Goal: Book appointment/travel/reservation

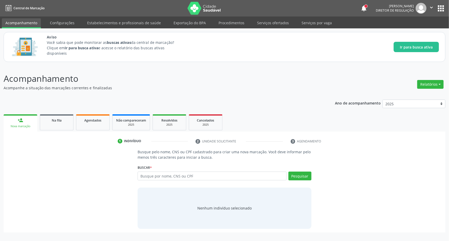
click at [167, 173] on input "text" at bounding box center [211, 176] width 149 height 9
type input "704509336124911"
click at [305, 177] on button "Pesquisar" at bounding box center [299, 176] width 23 height 9
click at [191, 144] on link "1 Indivíduo" at bounding box center [153, 141] width 78 height 8
click at [306, 178] on button "Pesquisar" at bounding box center [299, 176] width 23 height 9
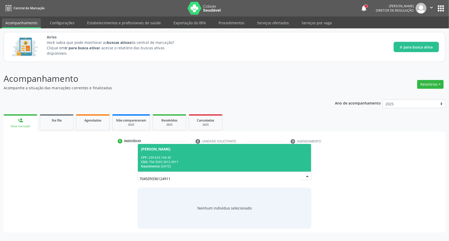
click at [208, 151] on div "[PERSON_NAME]" at bounding box center [224, 149] width 167 height 4
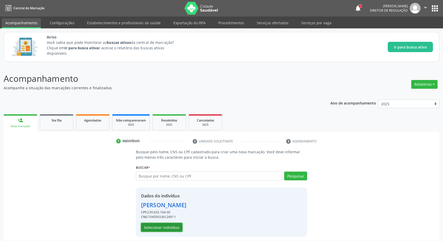
click at [175, 228] on button "Selecionar indivíduo" at bounding box center [161, 227] width 41 height 9
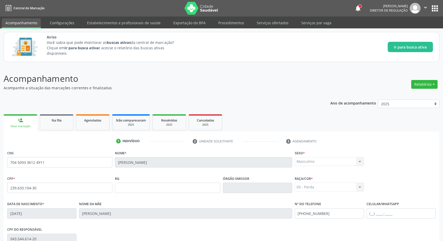
scroll to position [76, 0]
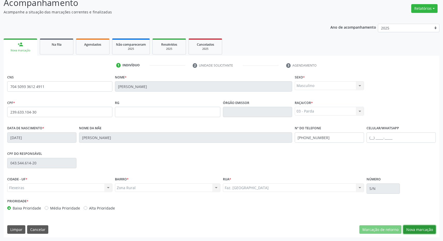
click at [416, 233] on button "Nova marcação" at bounding box center [419, 230] width 33 height 9
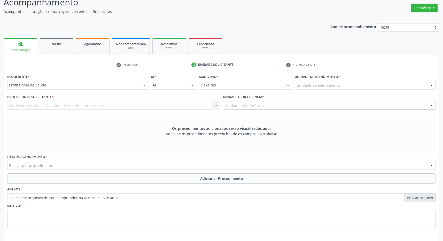
scroll to position [99, 0]
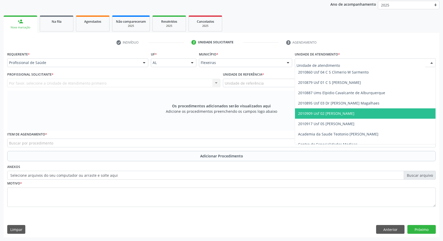
click at [348, 112] on span "2010909 Usf 02 [PERSON_NAME]" at bounding box center [326, 113] width 56 height 5
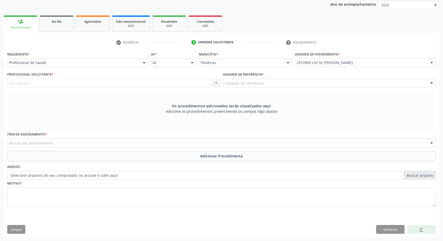
click at [338, 85] on div "Unidade de referência" at bounding box center [329, 83] width 213 height 9
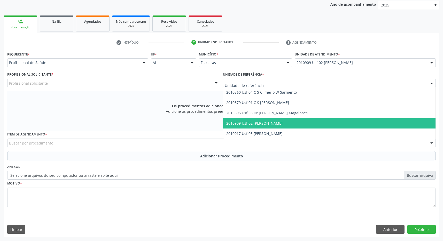
click at [337, 121] on span "2010909 Usf 02 [PERSON_NAME]" at bounding box center [329, 123] width 213 height 10
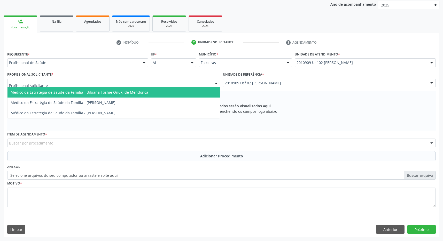
click at [211, 87] on div at bounding box center [113, 83] width 213 height 9
click at [201, 91] on span "Médico da Estratégia de Saúde da Família - Bibiana Toshie Onuki de Mendonca" at bounding box center [113, 92] width 213 height 10
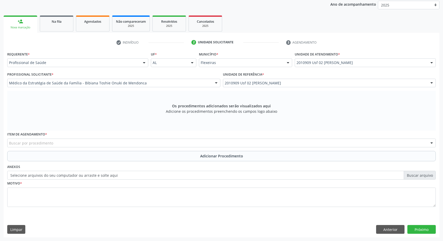
click at [122, 144] on div "Buscar por procedimento" at bounding box center [221, 143] width 429 height 9
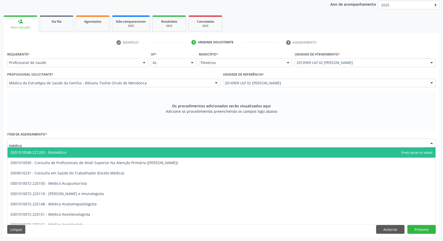
type input "médico o"
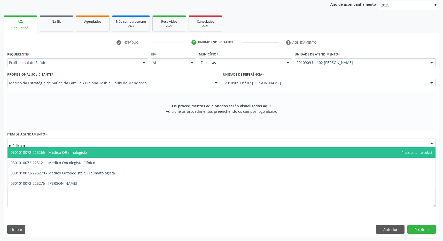
click at [58, 150] on span "0301010072-225265 - Médico Oftalmologista" at bounding box center [49, 152] width 77 height 5
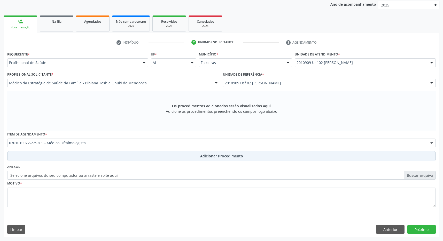
click at [198, 157] on button "Adicionar Procedimento" at bounding box center [221, 156] width 429 height 10
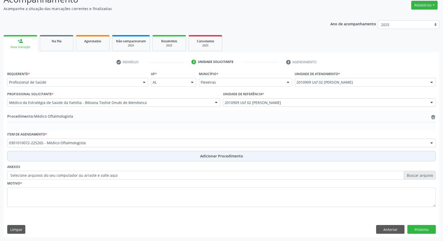
scroll to position [80, 0]
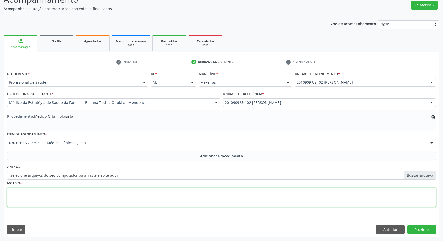
click at [155, 196] on textarea at bounding box center [221, 198] width 429 height 20
type textarea "catarata"
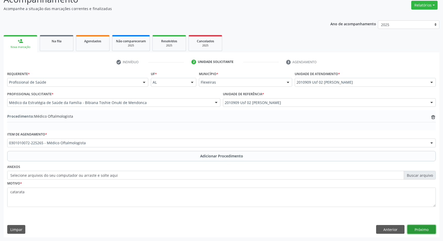
click at [430, 231] on button "Próximo" at bounding box center [421, 229] width 28 height 9
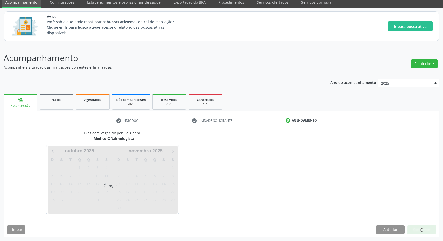
scroll to position [21, 0]
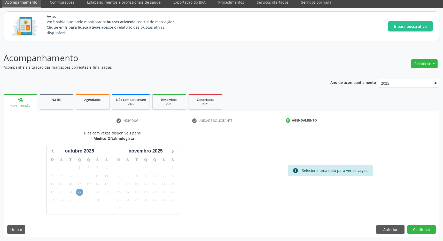
click at [79, 191] on span "22" at bounding box center [79, 192] width 7 height 7
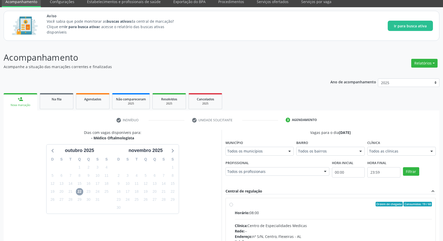
scroll to position [96, 0]
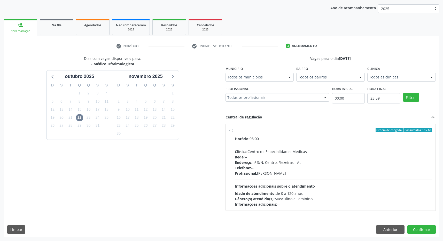
click at [313, 134] on label "Ordem de chegada Consumidos: 19 / 60 Horário: 08:00 Clínica: Centro de Especial…" at bounding box center [333, 167] width 197 height 79
click at [233, 133] on input "Ordem de chegada Consumidos: 19 / 60 Horário: 08:00 Clínica: Centro de Especial…" at bounding box center [231, 130] width 4 height 5
radio input "true"
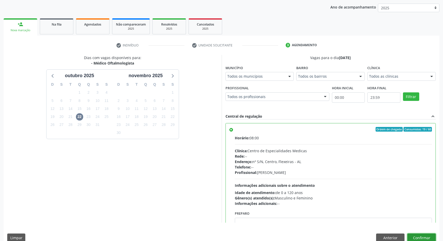
click at [428, 236] on button "Confirmar" at bounding box center [421, 238] width 28 height 9
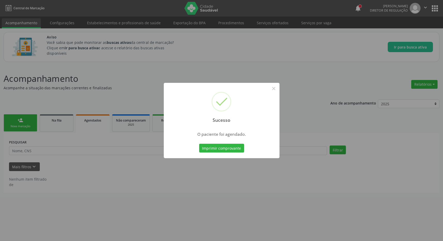
scroll to position [0, 0]
click at [239, 146] on button "Imprimir comprovante" at bounding box center [224, 148] width 45 height 9
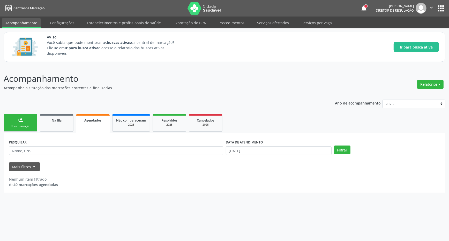
click at [28, 123] on link "person_add Nova marcação" at bounding box center [21, 122] width 34 height 17
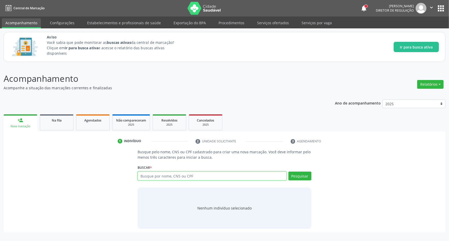
click at [153, 175] on input "text" at bounding box center [211, 176] width 149 height 9
type input "707809646697011"
click at [306, 179] on button "Pesquisar" at bounding box center [299, 176] width 23 height 9
type input "707809646697011"
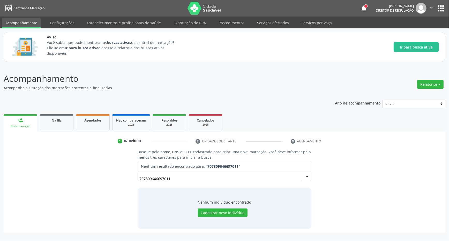
drag, startPoint x: 183, startPoint y: 182, endPoint x: 135, endPoint y: 182, distance: 48.1
click at [139, 182] on input "707809646697011" at bounding box center [219, 179] width 161 height 10
type input "[PERSON_NAME]"
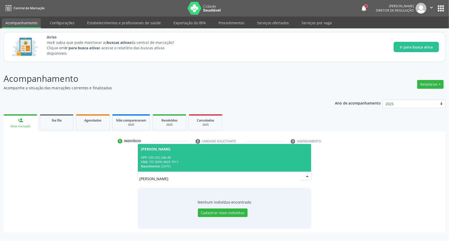
click at [165, 161] on div "CNS: 707 8096 4669 7911" at bounding box center [224, 162] width 167 height 4
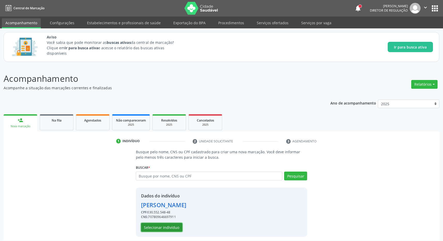
click at [165, 230] on button "Selecionar indivíduo" at bounding box center [161, 227] width 41 height 9
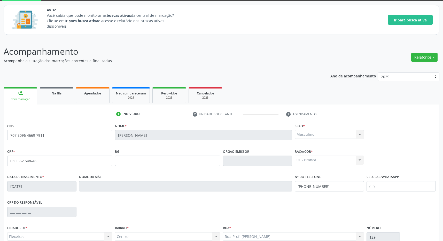
scroll to position [76, 0]
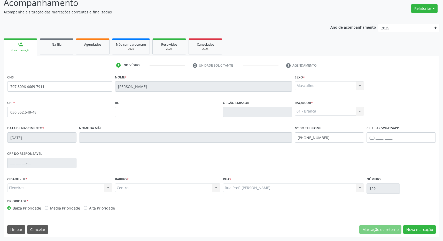
click at [417, 225] on div "CNS 707 8096 4669 7911 Nome * [PERSON_NAME] * Masculino Masculino Feminino Nenh…" at bounding box center [222, 155] width 436 height 164
click at [417, 227] on button "Nova marcação" at bounding box center [419, 230] width 33 height 9
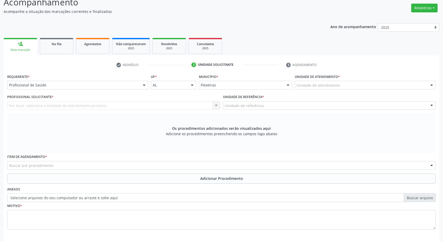
click at [371, 85] on div "Unidade de atendimento" at bounding box center [365, 85] width 141 height 9
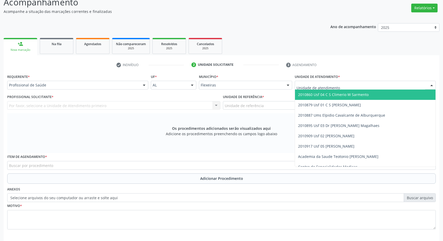
click at [357, 92] on span "2010860 Usf 04 C S Climerio W Sarmento" at bounding box center [365, 95] width 141 height 10
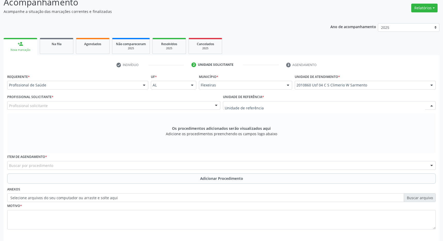
click at [349, 104] on div at bounding box center [329, 105] width 213 height 9
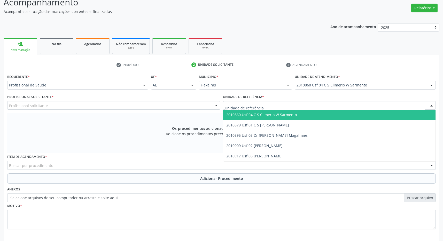
click at [347, 113] on span "2010860 Usf 04 C S Climerio W Sarmento" at bounding box center [329, 115] width 213 height 10
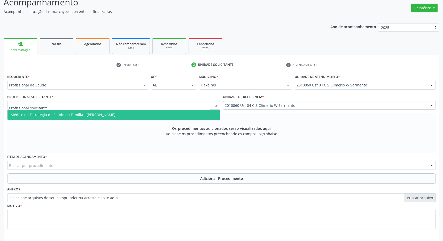
click at [210, 106] on div at bounding box center [113, 105] width 213 height 9
click at [187, 116] on span "Médico da Estratégia de Saúde da Família - [PERSON_NAME]" at bounding box center [113, 115] width 213 height 10
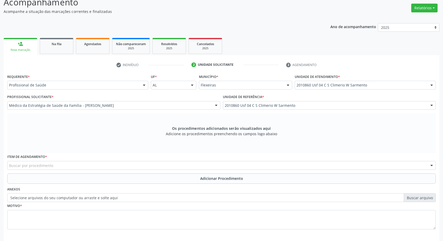
click at [124, 168] on div "Buscar por procedimento" at bounding box center [221, 165] width 429 height 9
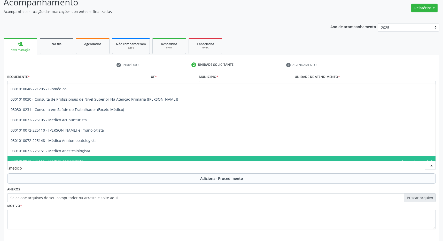
type input "médico o"
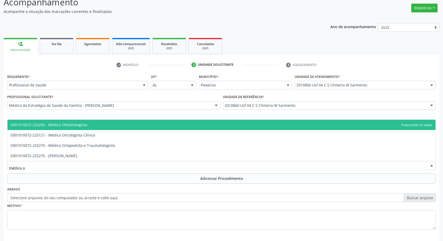
click at [86, 126] on span "0301010072-225265 - Médico Oftalmologista" at bounding box center [221, 125] width 428 height 10
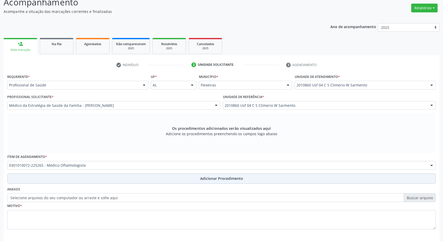
click at [186, 176] on button "Adicionar Procedimento" at bounding box center [221, 179] width 429 height 10
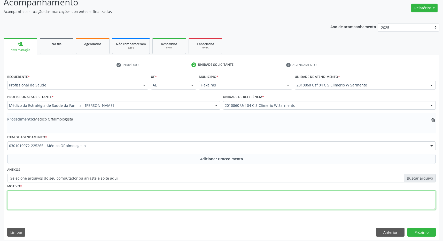
click at [135, 201] on textarea at bounding box center [221, 201] width 429 height 20
type textarea "catarata"
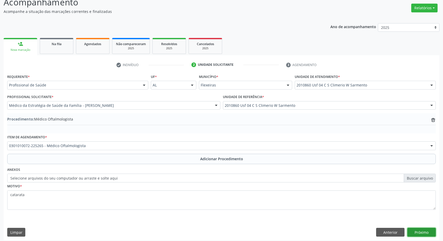
click at [430, 230] on button "Próximo" at bounding box center [421, 232] width 28 height 9
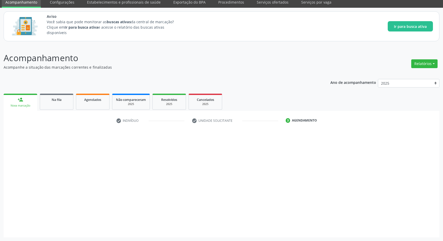
scroll to position [21, 0]
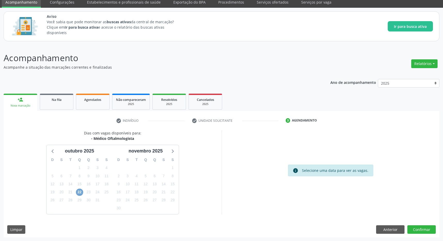
click at [78, 191] on span "22" at bounding box center [79, 192] width 7 height 7
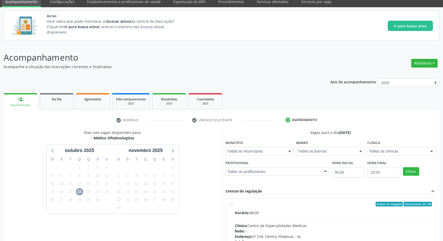
scroll to position [96, 0]
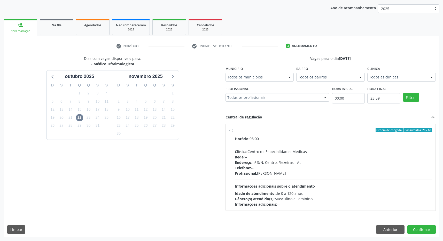
click at [356, 155] on div "Rede: --" at bounding box center [333, 157] width 197 height 5
click at [233, 133] on input "Ordem de chegada Consumidos: 20 / 60 Horário: 08:00 Clínica: Centro de Especial…" at bounding box center [231, 130] width 4 height 5
radio input "true"
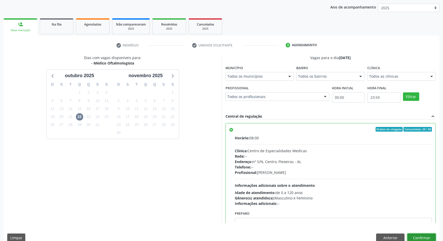
click at [418, 237] on button "Confirmar" at bounding box center [421, 238] width 28 height 9
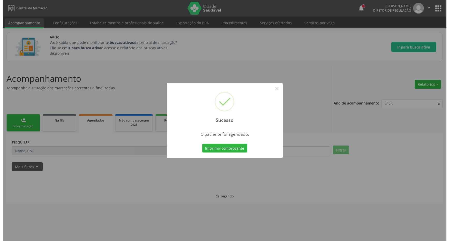
scroll to position [0, 0]
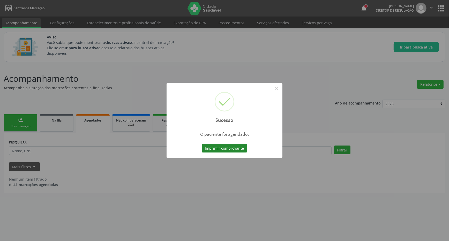
click at [218, 150] on button "Imprimir comprovante" at bounding box center [224, 148] width 45 height 9
